Goal: Check status: Check status

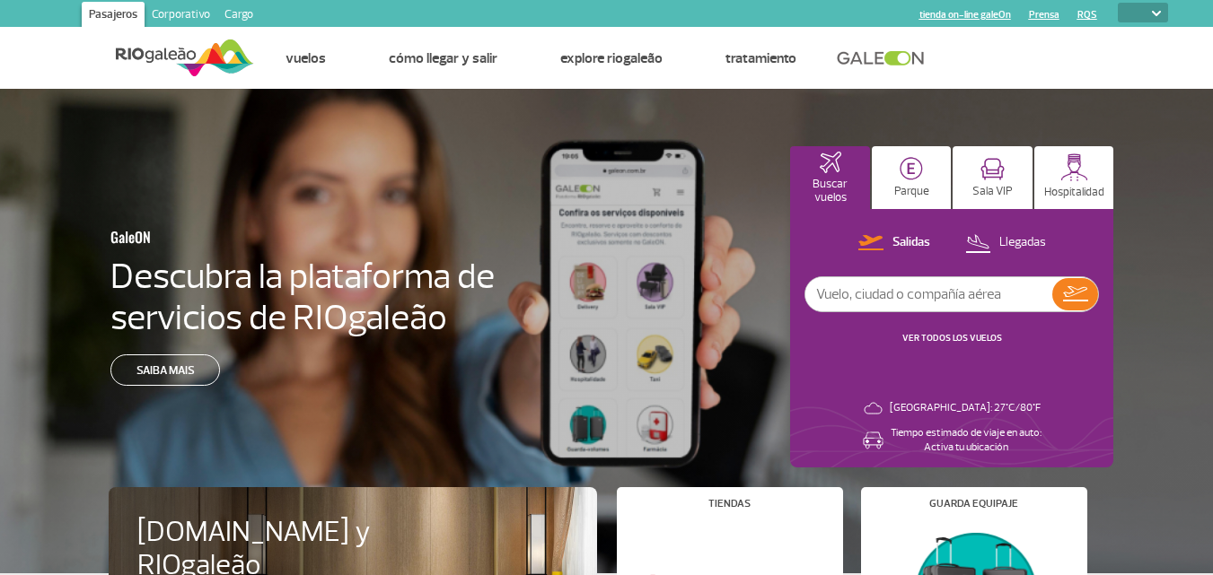
select select
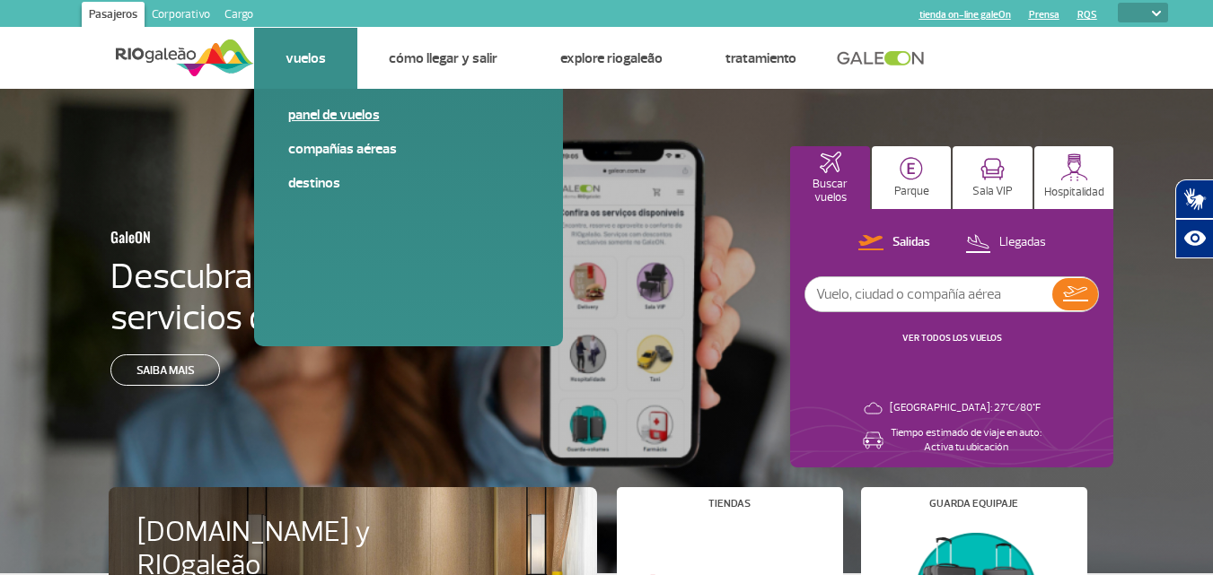
click at [329, 116] on link "Panel de vuelos" at bounding box center [408, 115] width 241 height 20
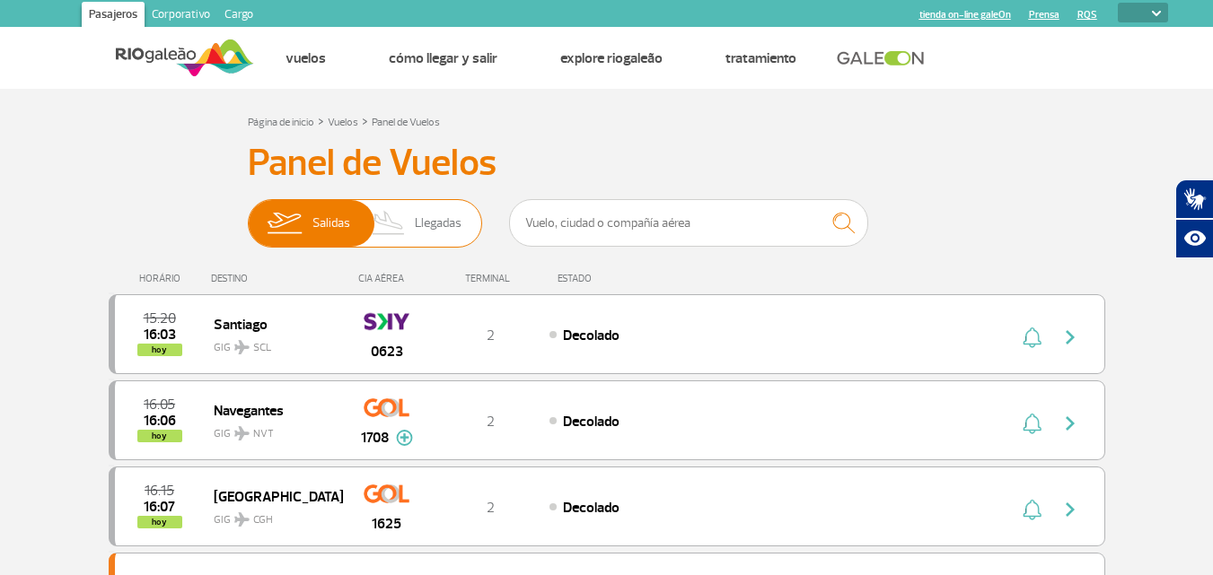
click at [441, 221] on span "Llegadas" at bounding box center [438, 223] width 47 height 47
click at [248, 215] on input "[PERSON_NAME]" at bounding box center [248, 215] width 0 height 0
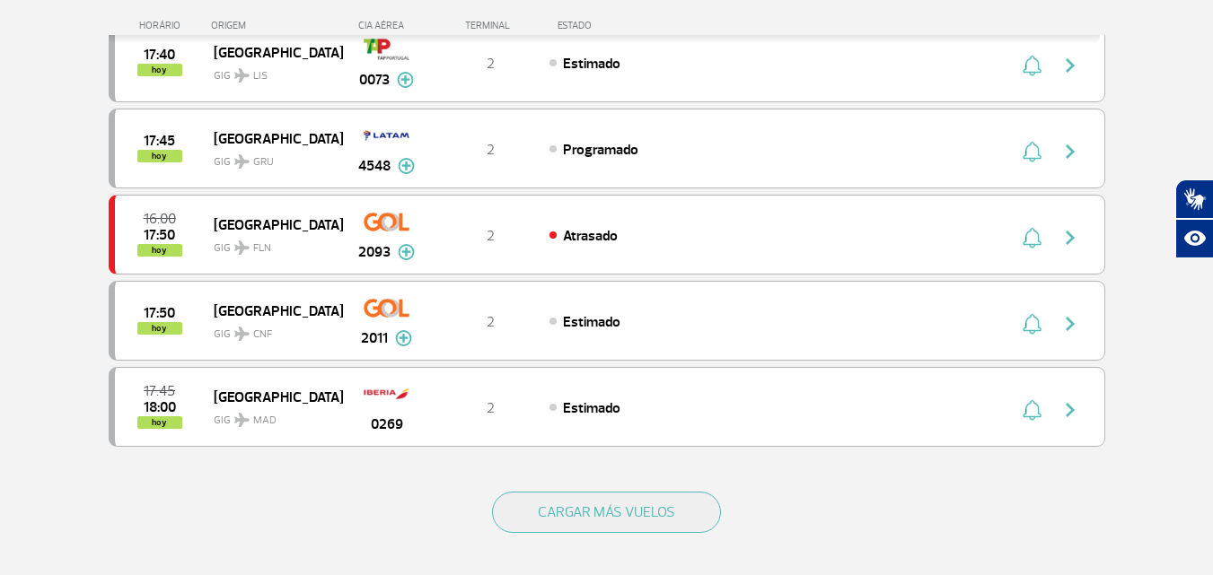
scroll to position [1616, 0]
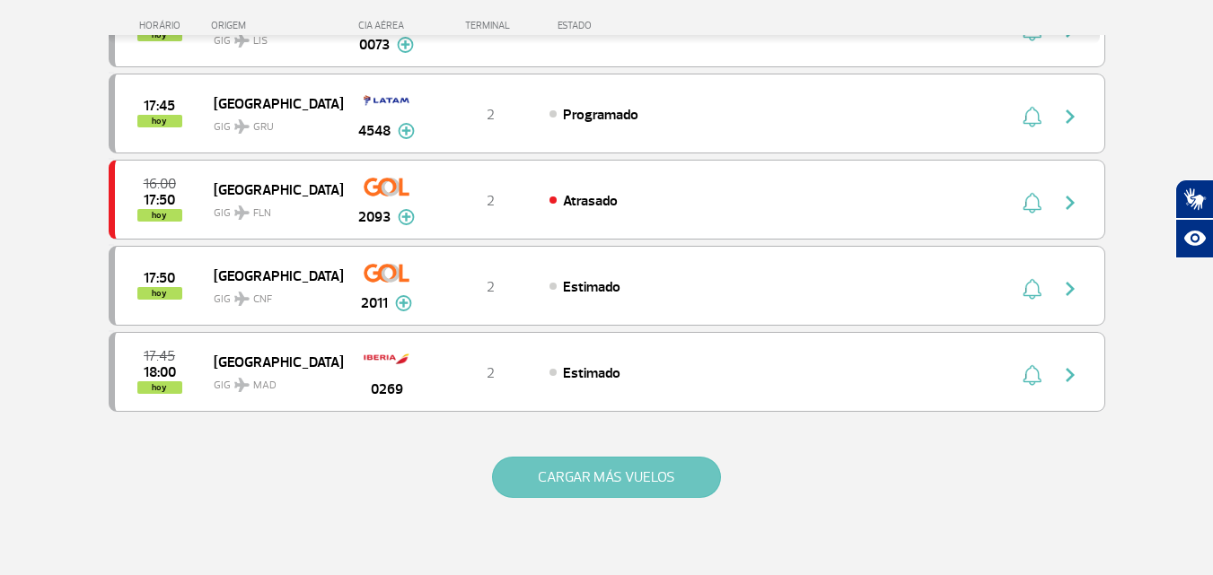
click at [640, 467] on button "CARGAR MÁS VUELOS" at bounding box center [606, 477] width 229 height 41
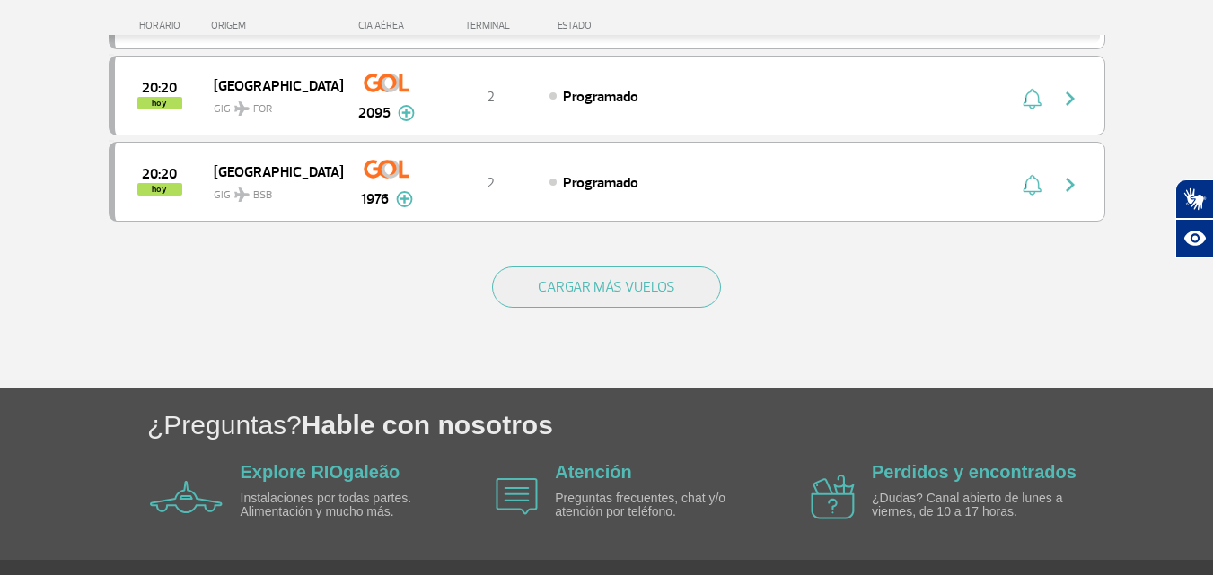
scroll to position [3580, 0]
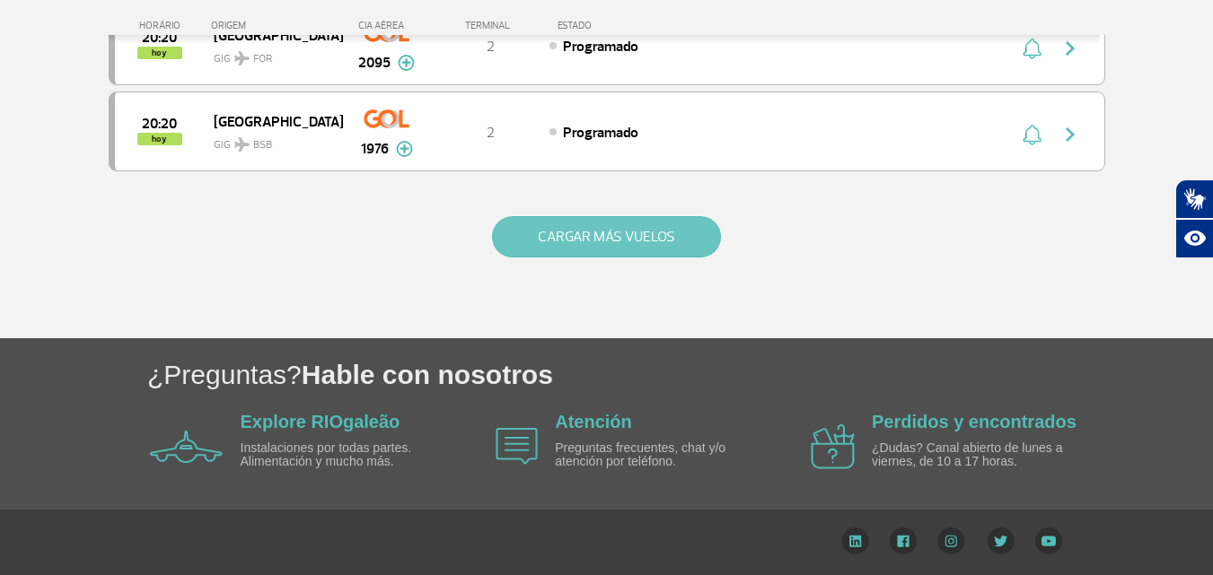
click at [619, 239] on button "CARGAR MÁS VUELOS" at bounding box center [606, 236] width 229 height 41
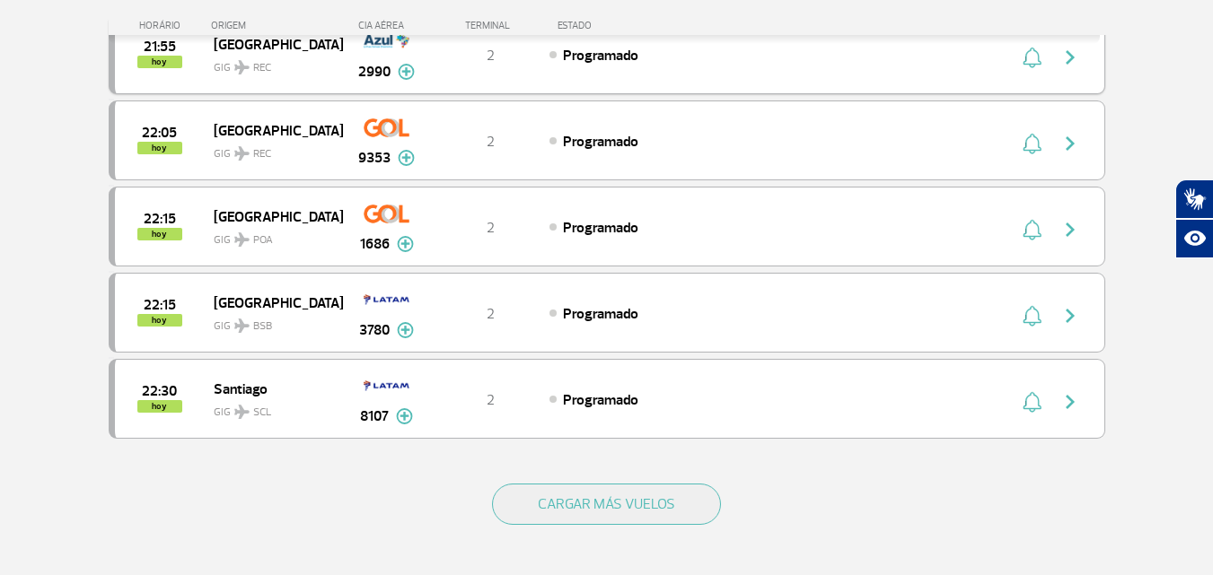
scroll to position [5303, 0]
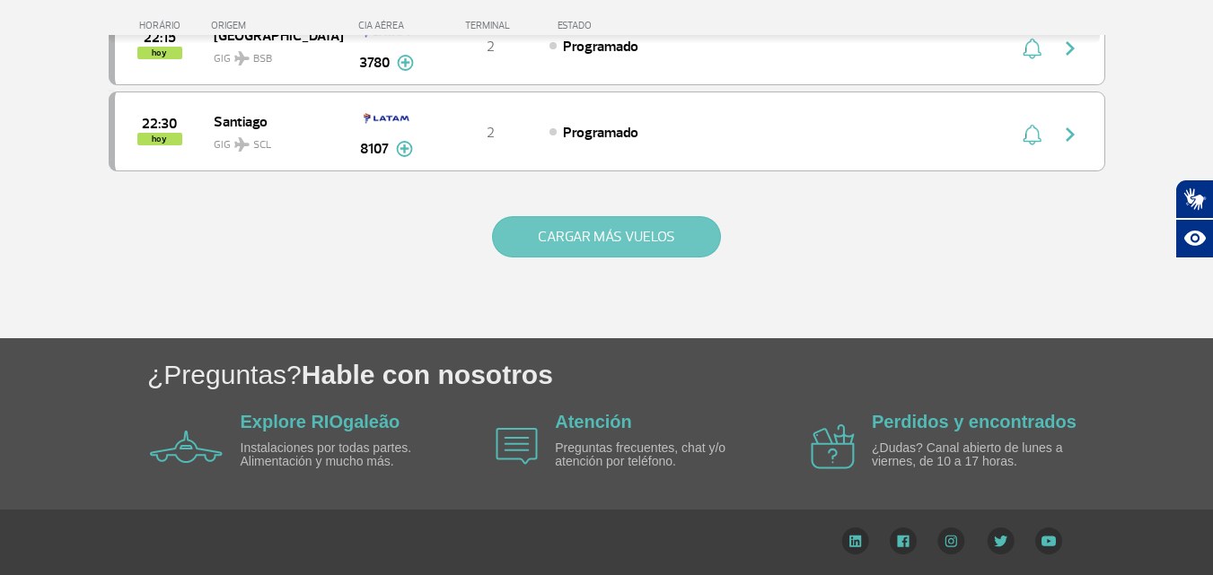
click at [621, 240] on button "CARGAR MÁS VUELOS" at bounding box center [606, 236] width 229 height 41
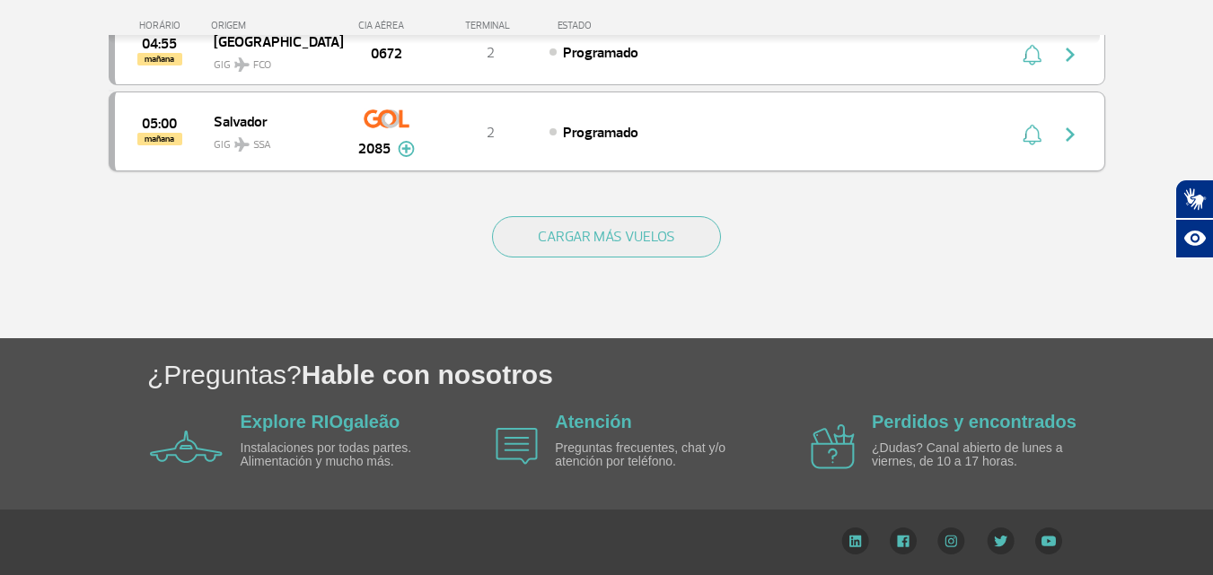
scroll to position [6924, 0]
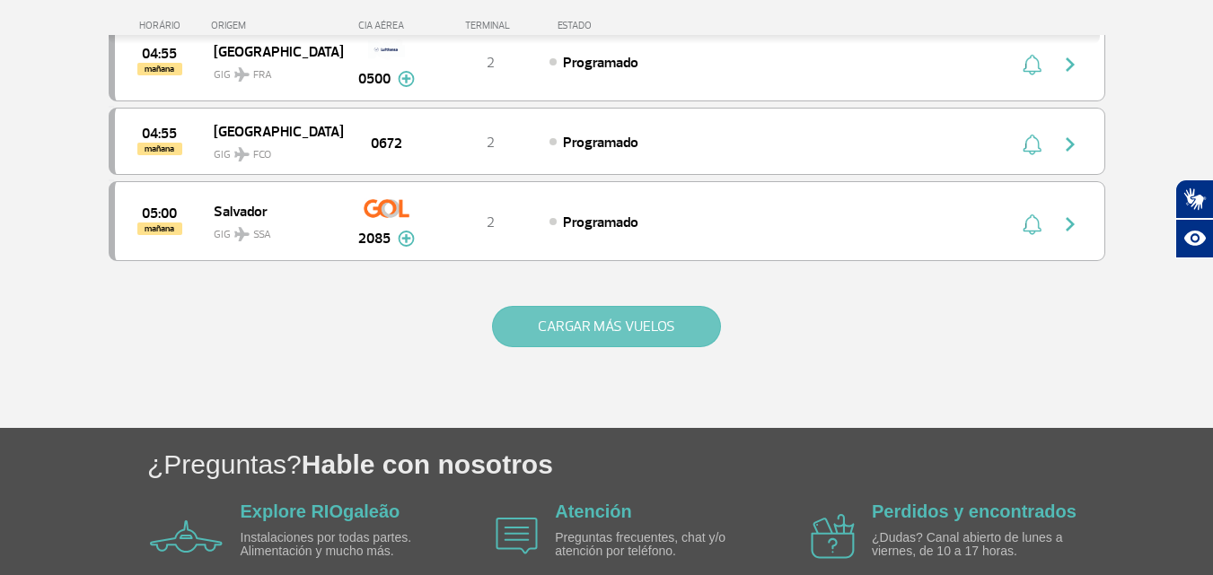
click at [610, 309] on button "CARGAR MÁS VUELOS" at bounding box center [606, 326] width 229 height 41
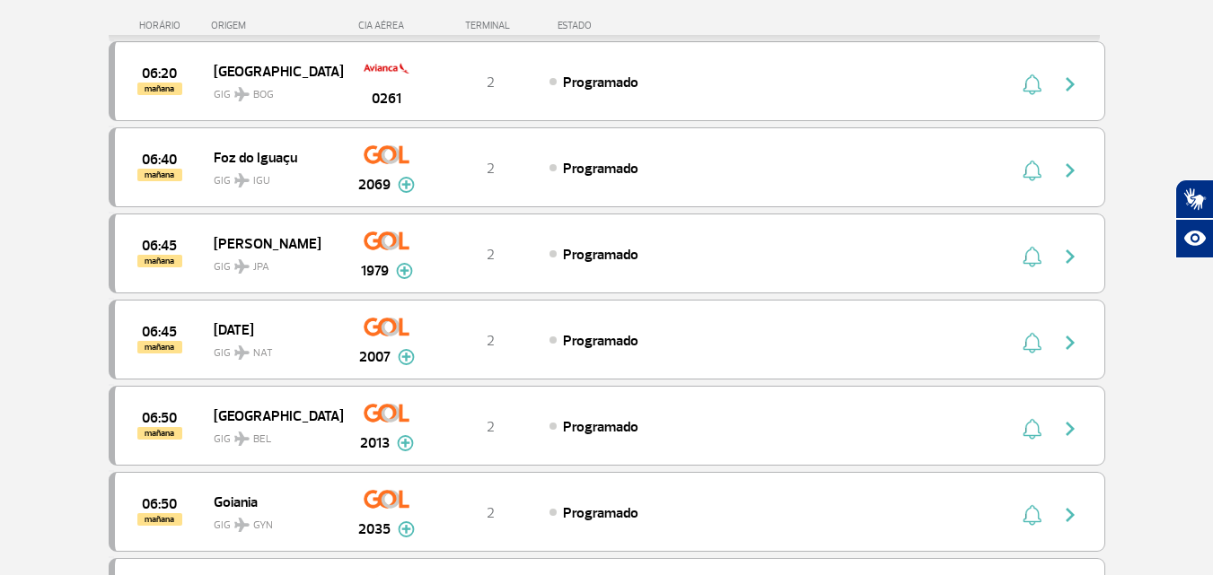
scroll to position [8630, 0]
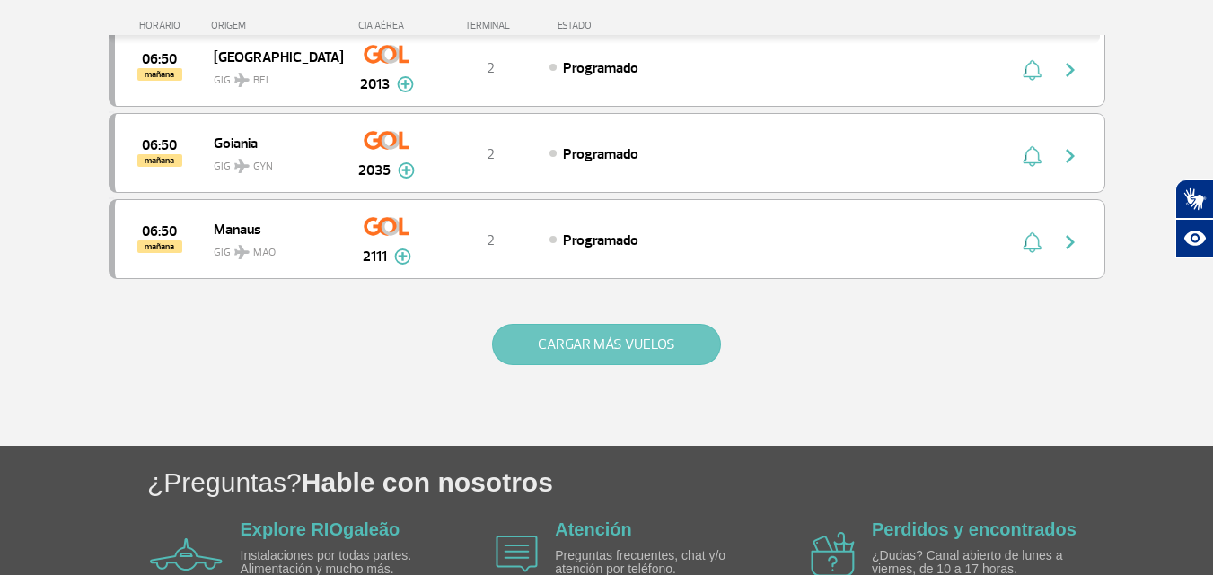
click at [614, 341] on button "CARGAR MÁS VUELOS" at bounding box center [606, 344] width 229 height 41
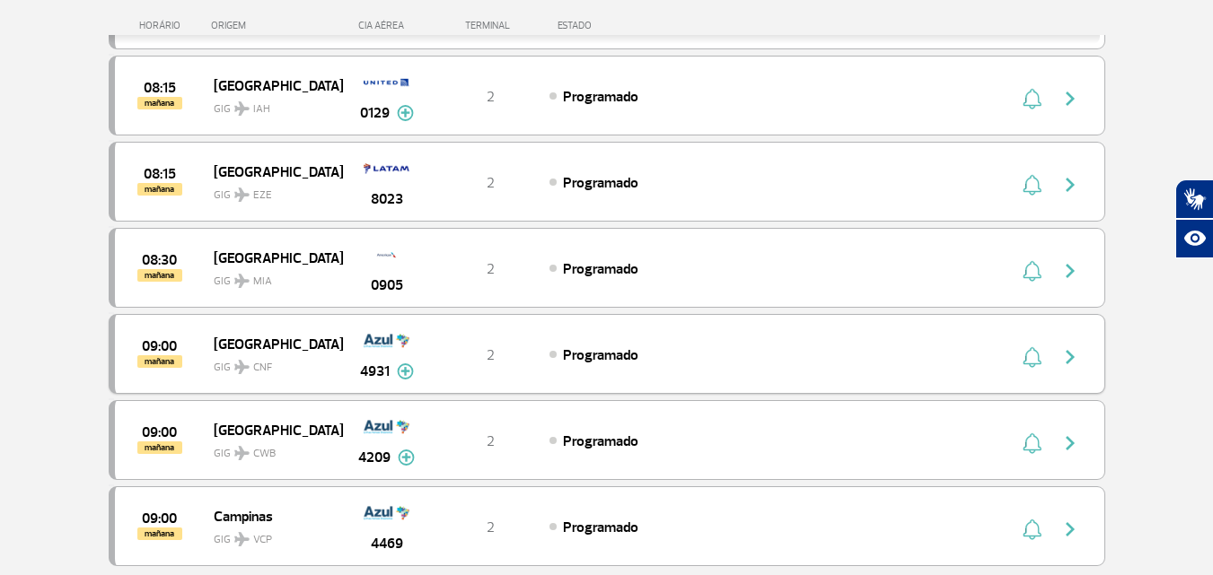
scroll to position [10335, 0]
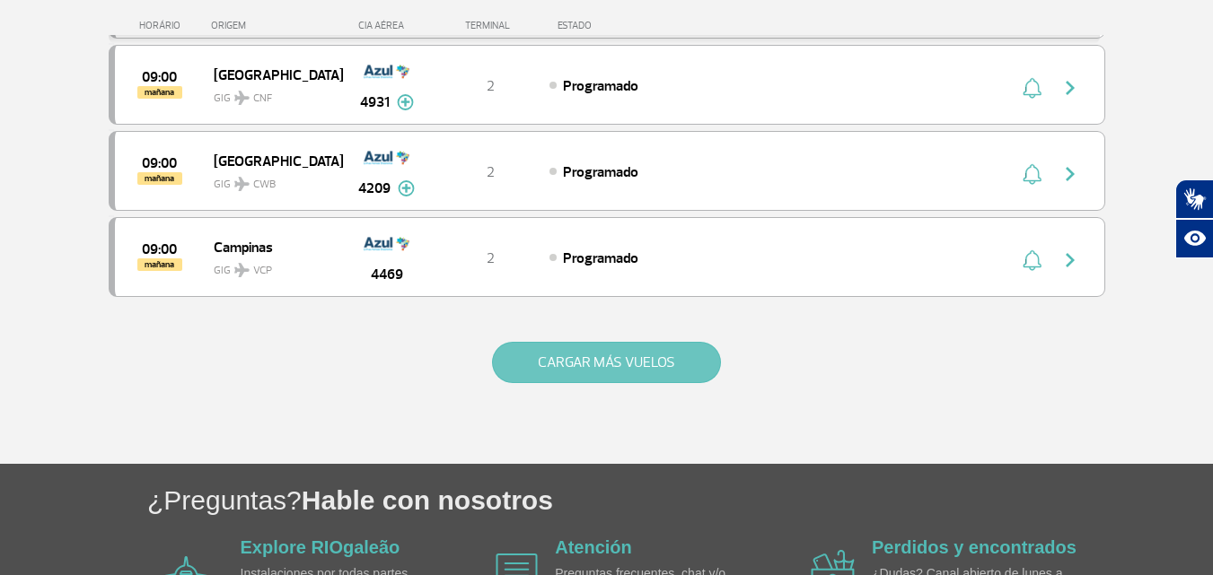
click at [641, 364] on button "CARGAR MÁS VUELOS" at bounding box center [606, 362] width 229 height 41
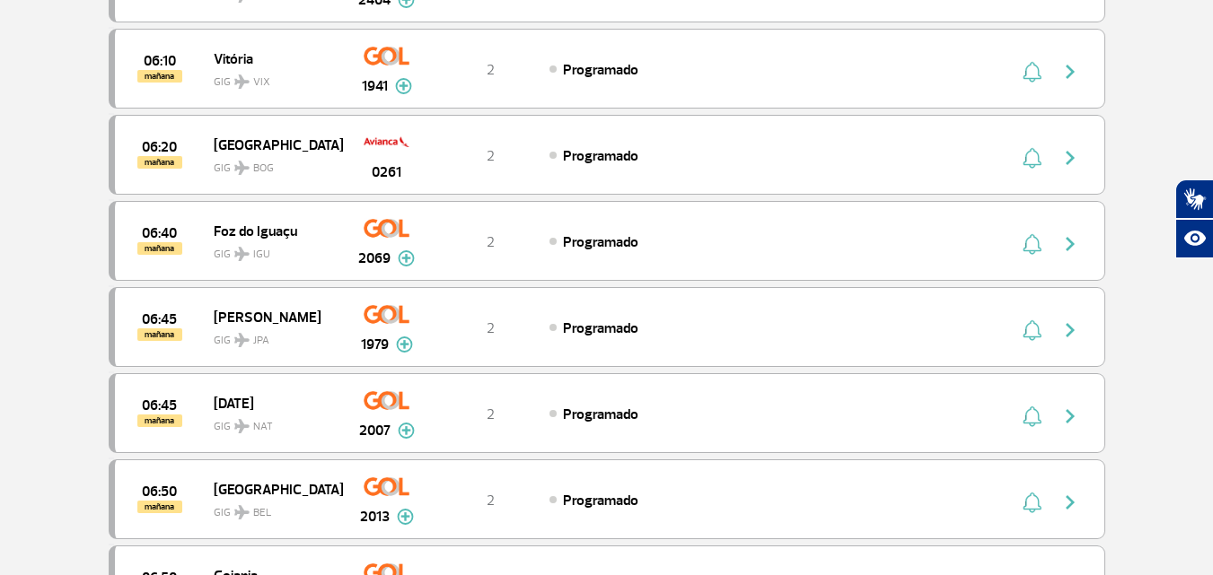
scroll to position [0, 0]
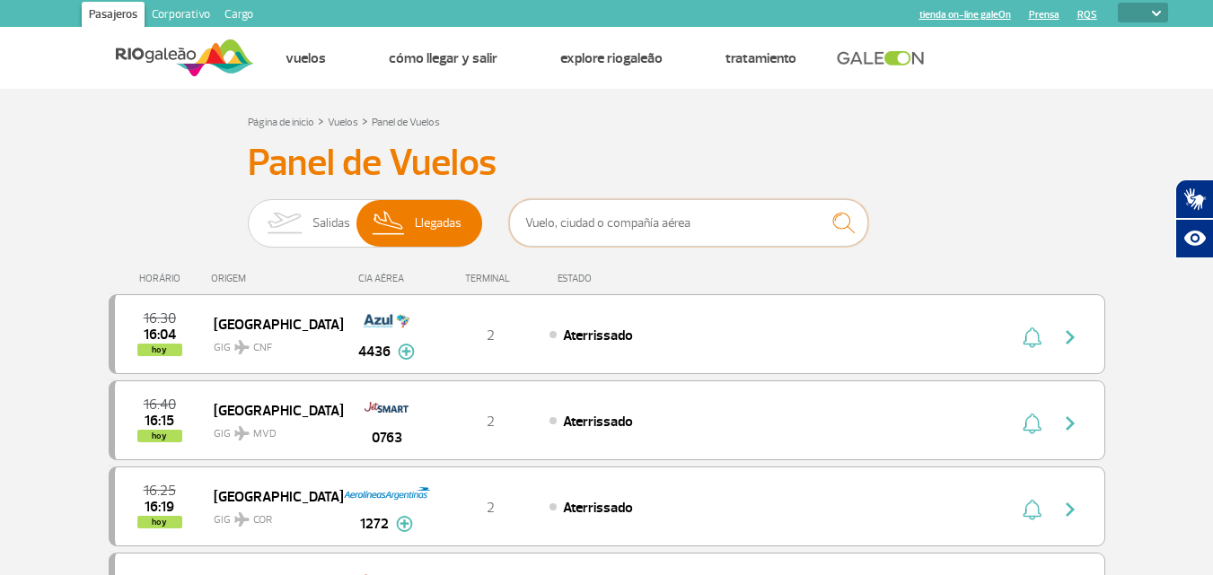
click at [769, 222] on input "text" at bounding box center [688, 223] width 359 height 48
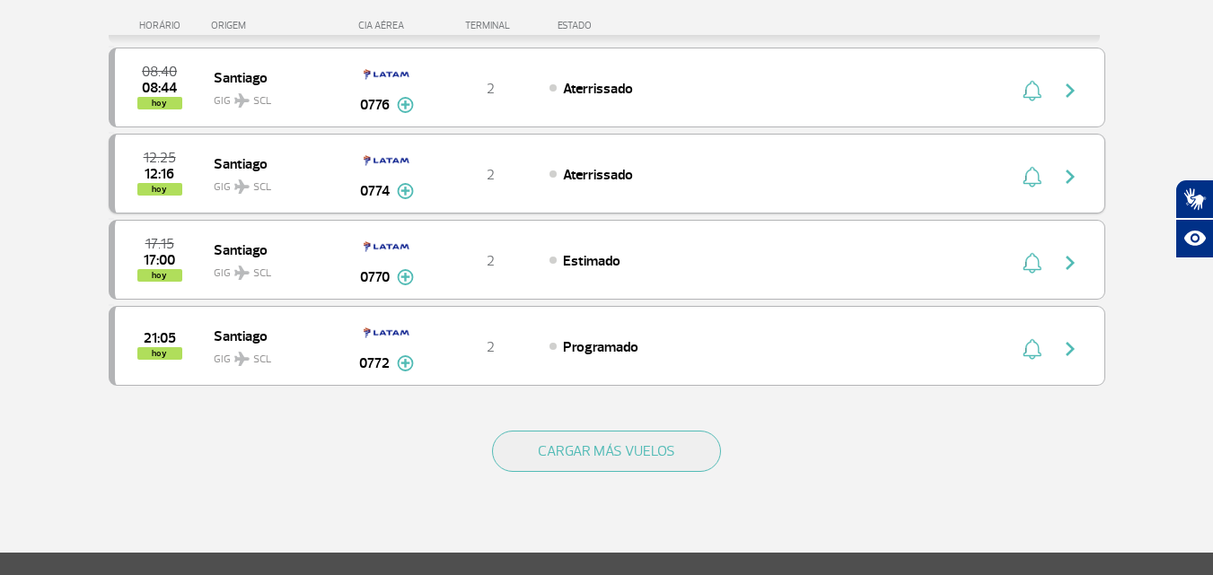
scroll to position [269, 0]
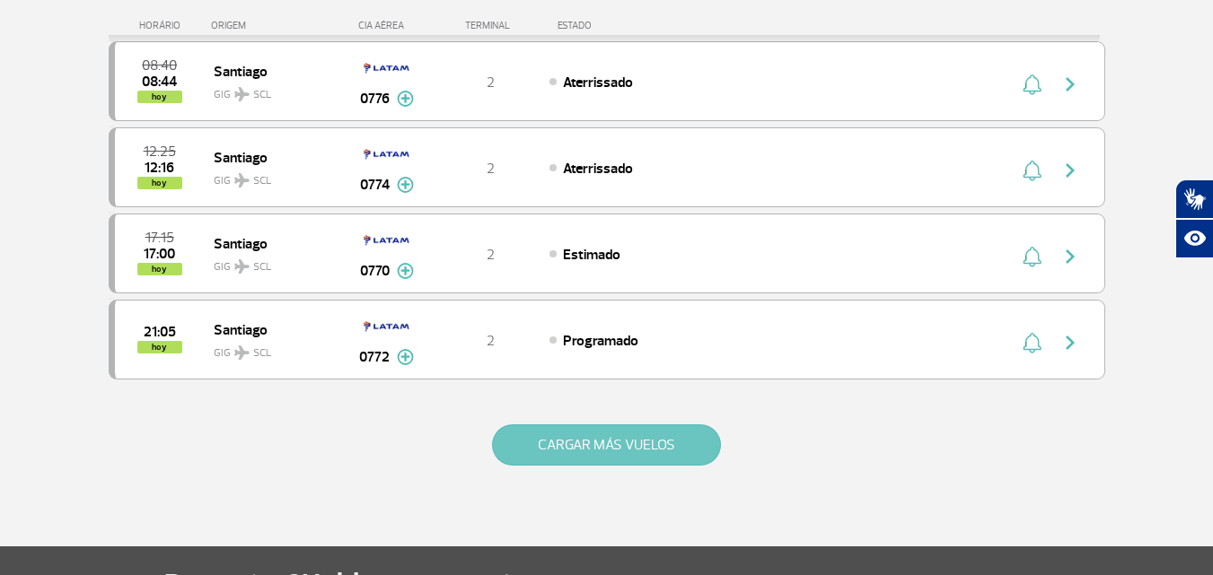
click at [609, 446] on button "CARGAR MÁS VUELOS" at bounding box center [606, 445] width 229 height 41
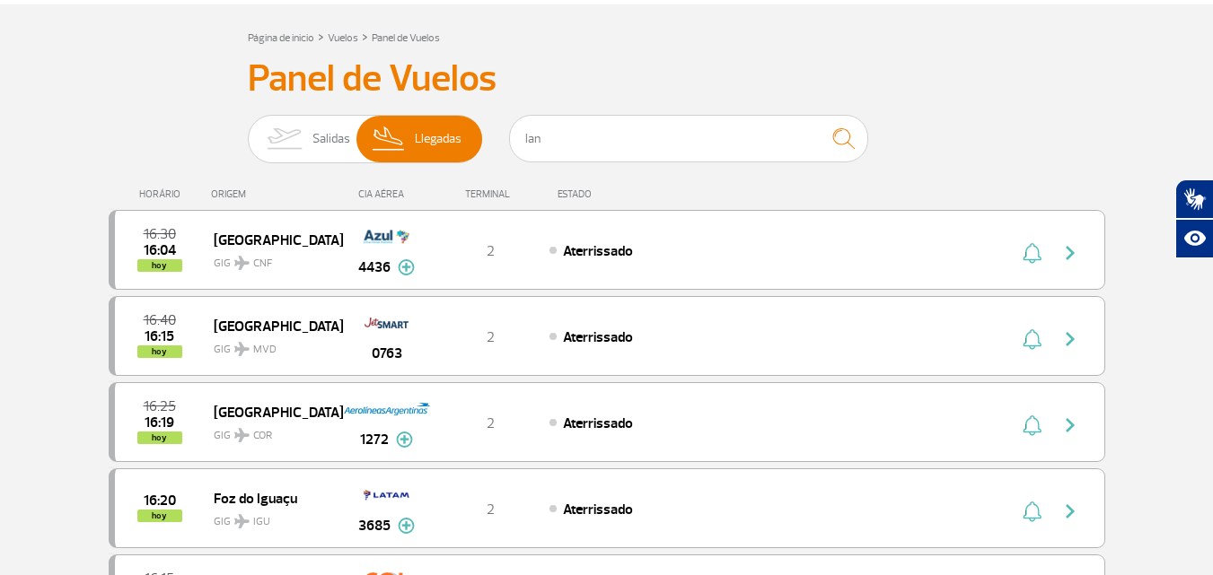
scroll to position [0, 0]
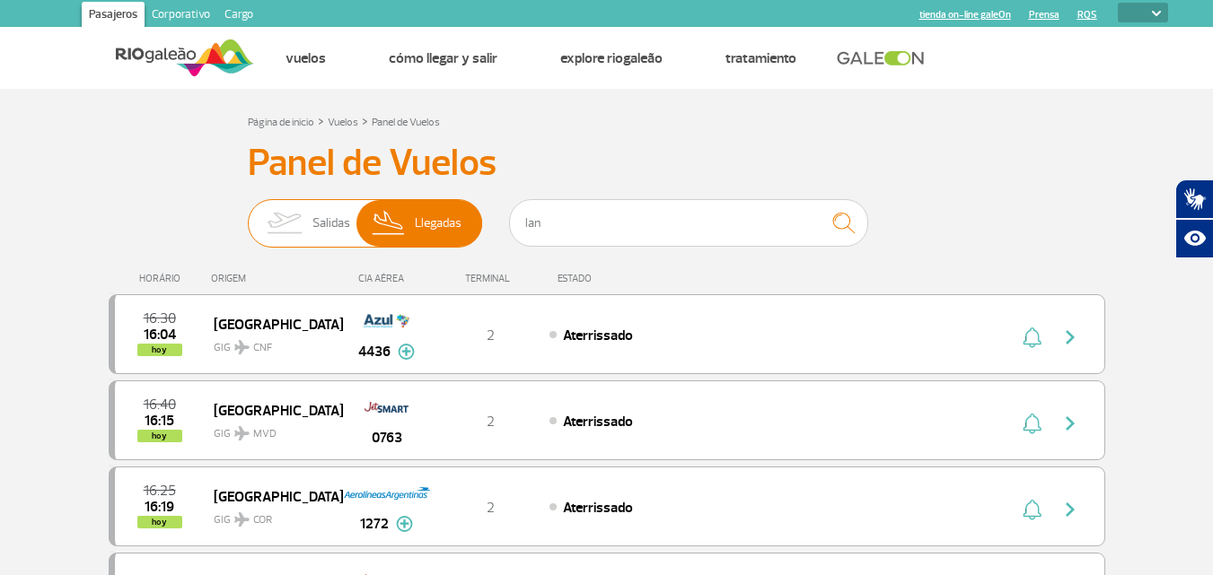
click at [426, 228] on span "Llegadas" at bounding box center [438, 223] width 47 height 47
click at [248, 215] on input "[PERSON_NAME]" at bounding box center [248, 215] width 0 height 0
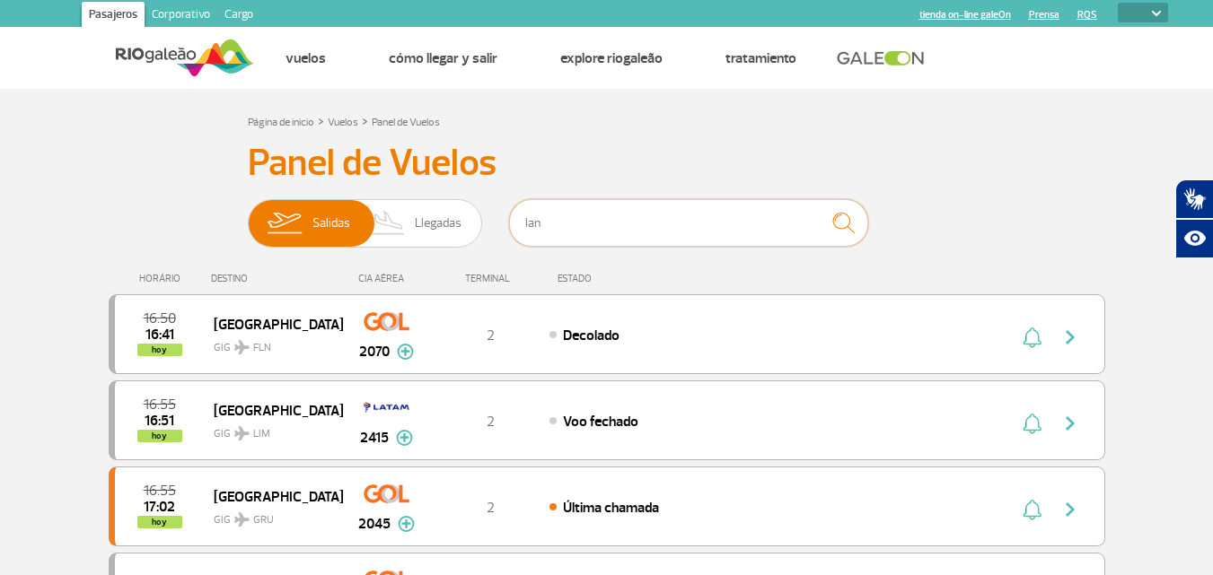
click at [590, 225] on input "lan" at bounding box center [688, 223] width 359 height 48
type input "l"
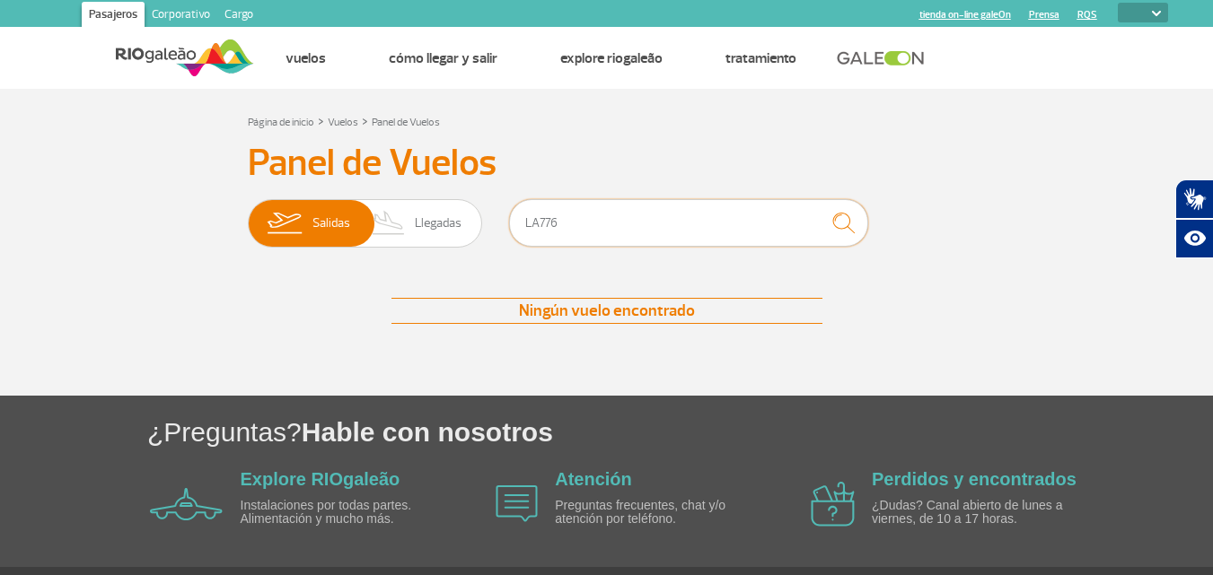
click at [539, 223] on input "LA776" at bounding box center [688, 223] width 359 height 48
click at [434, 227] on span "Llegadas" at bounding box center [438, 223] width 47 height 47
click at [248, 215] on input "[PERSON_NAME]" at bounding box center [248, 215] width 0 height 0
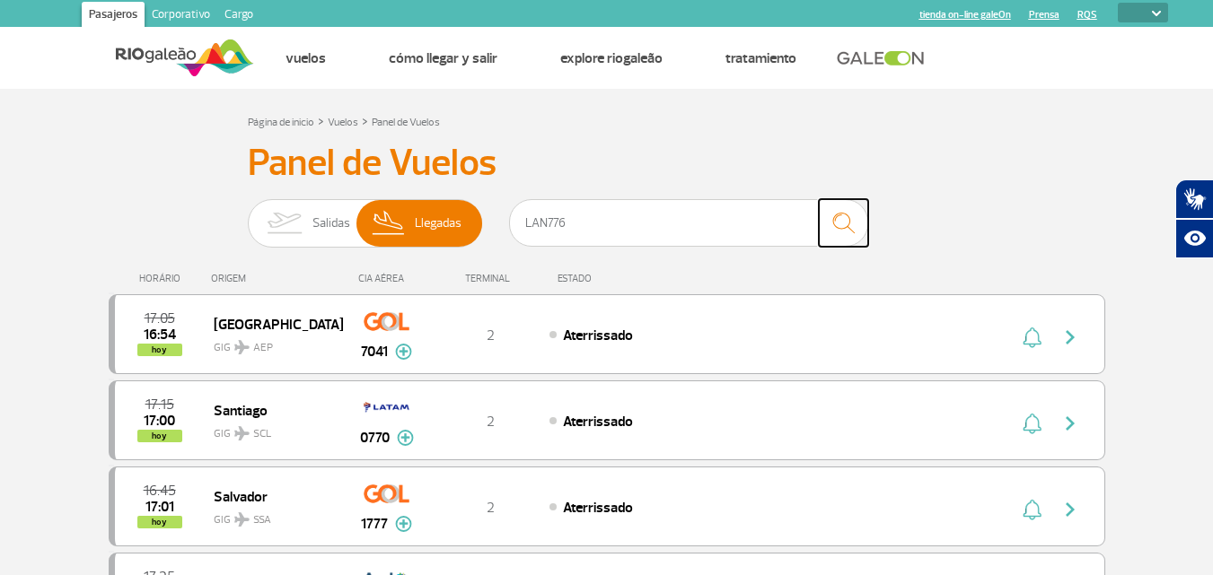
click at [834, 221] on img "submit" at bounding box center [843, 223] width 39 height 37
click at [599, 225] on input "LAN776" at bounding box center [688, 223] width 359 height 48
click at [550, 227] on input "LAN776" at bounding box center [688, 223] width 359 height 48
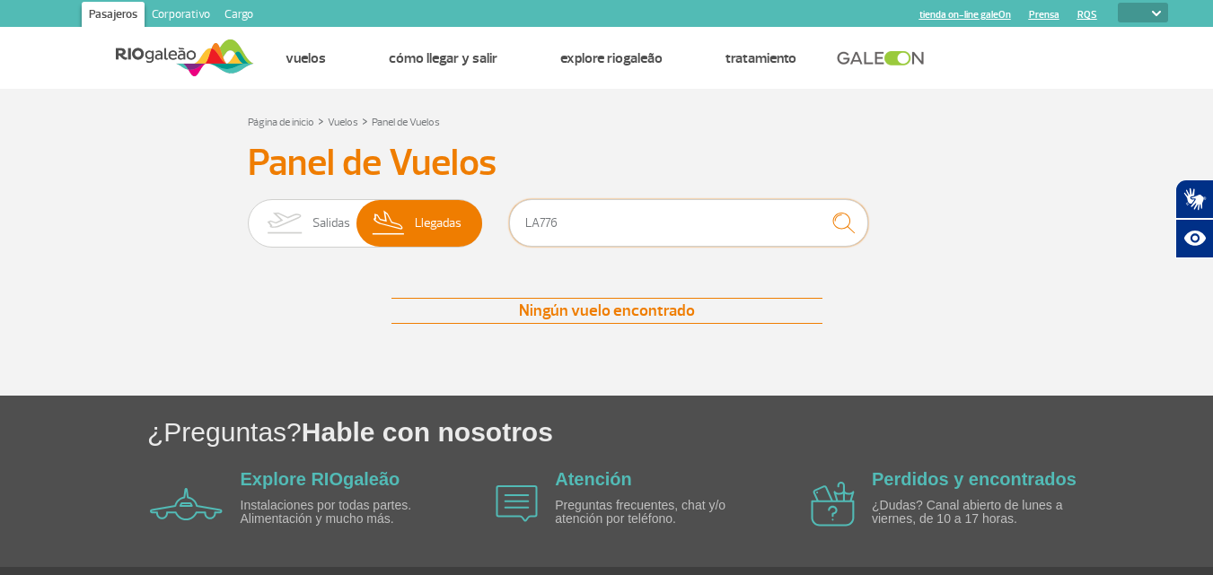
type input "LA776"
click at [842, 224] on img "submit" at bounding box center [843, 223] width 39 height 37
